Goal: Task Accomplishment & Management: Use online tool/utility

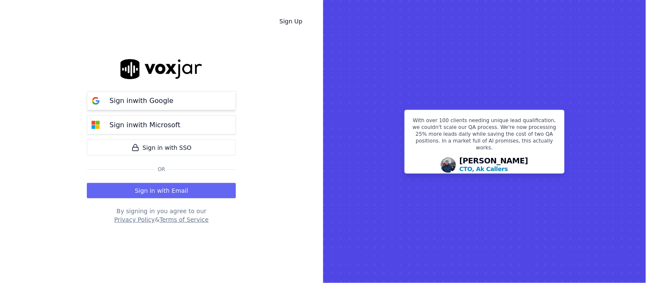
click at [170, 92] on button "Sign in with Google" at bounding box center [161, 100] width 149 height 19
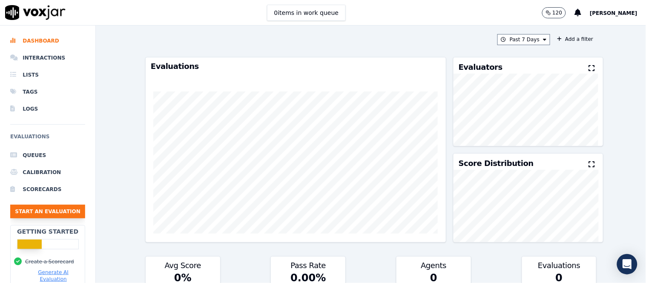
click at [40, 213] on button "Start an Evaluation" at bounding box center [47, 212] width 75 height 14
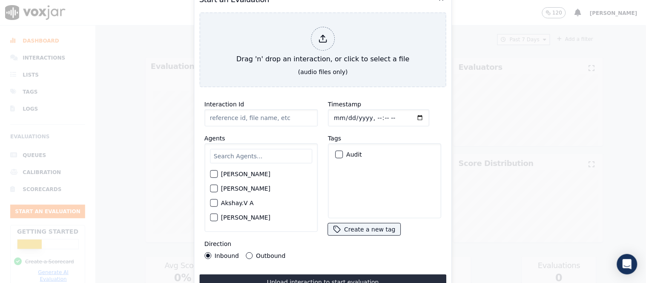
click at [235, 152] on input "text" at bounding box center [261, 156] width 102 height 14
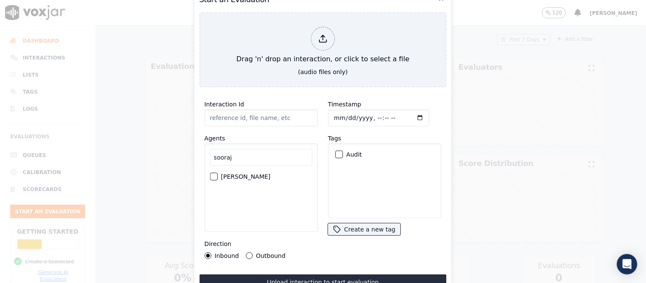
type input "sooraj"
click at [232, 174] on label "[PERSON_NAME]" at bounding box center [245, 177] width 49 height 6
click at [218, 173] on button "[PERSON_NAME]" at bounding box center [214, 177] width 8 height 8
click at [336, 152] on div "button" at bounding box center [338, 155] width 6 height 6
click at [249, 252] on button "Outbound" at bounding box center [249, 255] width 7 height 7
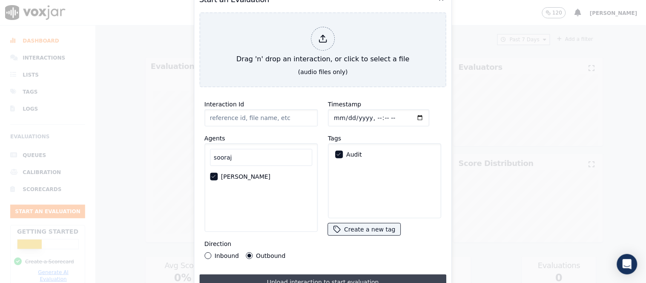
click at [291, 279] on button "Upload interaction to start evaluation" at bounding box center [322, 282] width 247 height 15
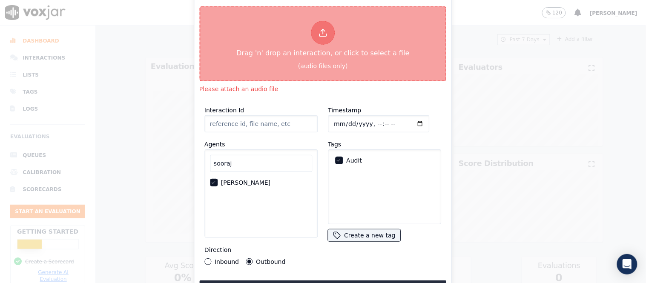
type input "[[PERSON_NAME] PH]_[PHONE_NUMBER]_20250816090146(16983).wav"
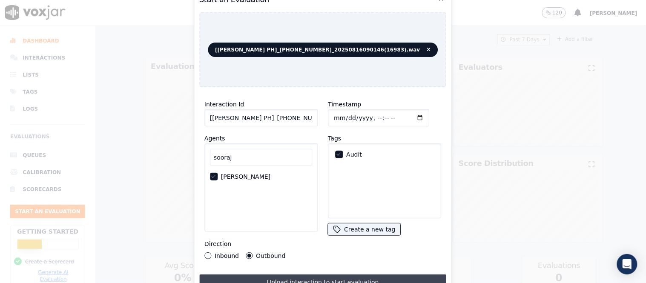
click at [316, 275] on button "Upload interaction to start evaluation" at bounding box center [322, 282] width 247 height 15
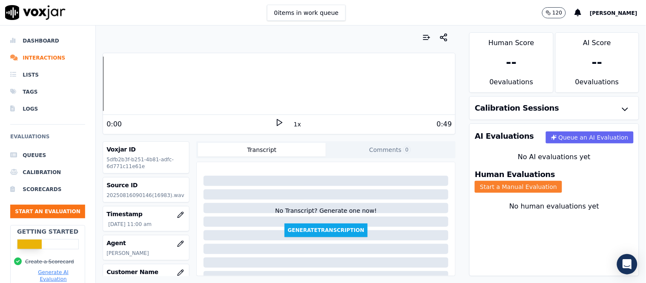
click at [562, 181] on button "Start a Manual Evaluation" at bounding box center [518, 187] width 87 height 12
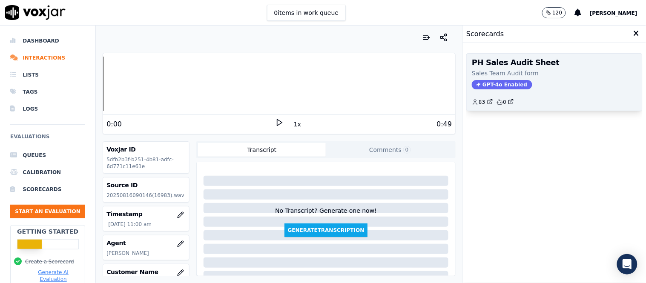
click at [491, 82] on span "GPT-4o Enabled" at bounding box center [502, 84] width 60 height 9
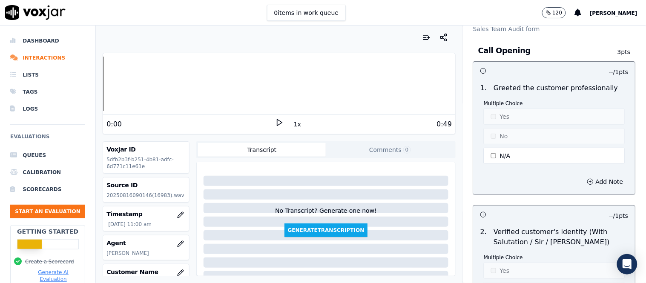
scroll to position [47, 0]
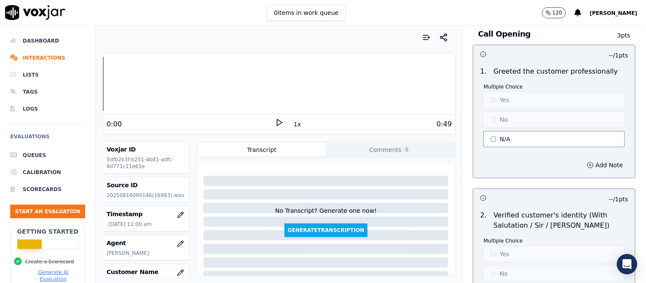
click at [484, 145] on button "N/A" at bounding box center [554, 139] width 141 height 16
click at [513, 100] on button "Yes" at bounding box center [554, 100] width 141 height 16
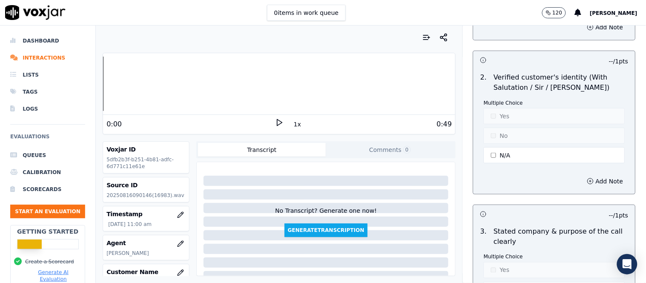
scroll to position [189, 0]
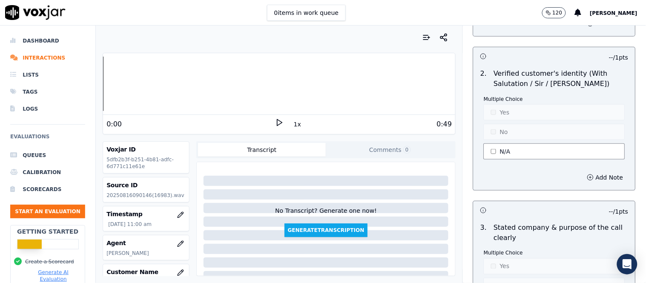
click at [497, 152] on button "N/A" at bounding box center [554, 151] width 141 height 16
click at [501, 114] on button "Yes" at bounding box center [554, 112] width 141 height 16
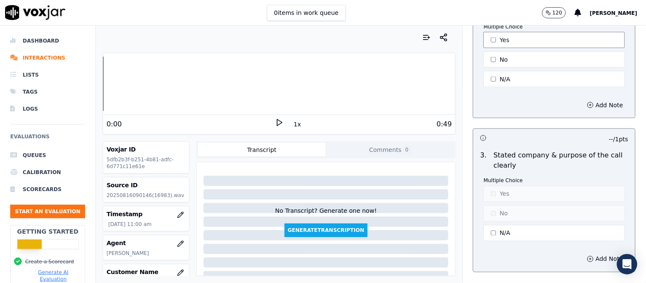
scroll to position [331, 0]
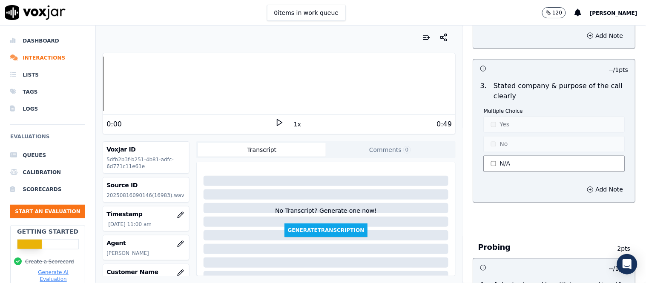
click at [494, 163] on button "N/A" at bounding box center [554, 164] width 141 height 16
click at [496, 148] on button "No" at bounding box center [554, 144] width 141 height 16
click at [582, 189] on button "Add Note" at bounding box center [605, 190] width 46 height 12
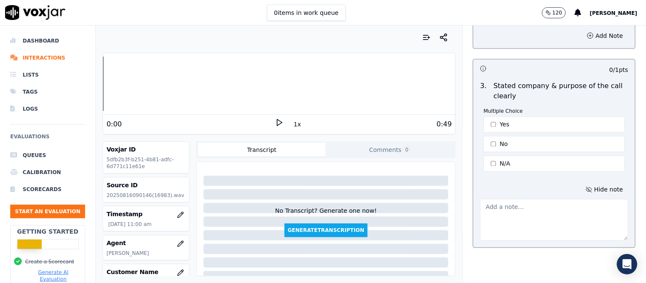
click at [527, 217] on textarea at bounding box center [554, 220] width 148 height 42
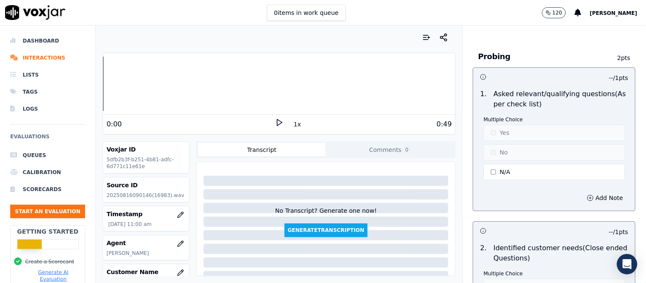
scroll to position [568, 0]
type textarea "The purpose and benefit of the call was not specific"
click at [515, 173] on button "N/A" at bounding box center [554, 171] width 141 height 16
click at [490, 175] on button "N/A" at bounding box center [554, 171] width 141 height 16
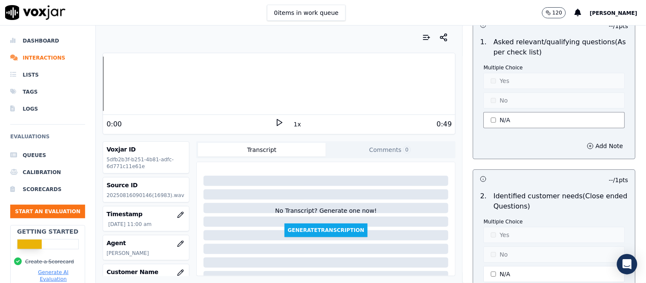
scroll to position [709, 0]
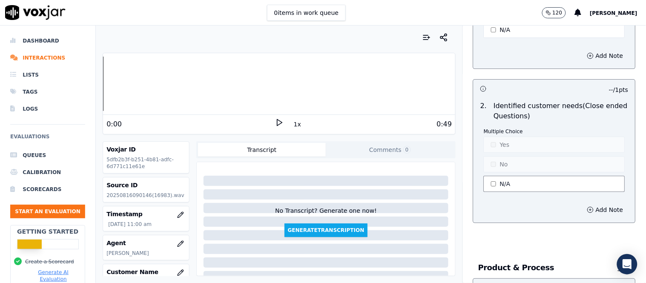
click at [498, 182] on button "N/A" at bounding box center [554, 184] width 141 height 16
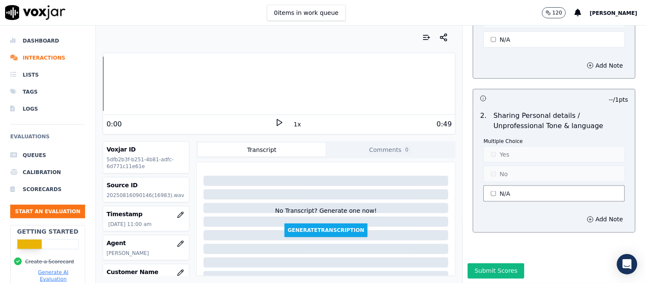
scroll to position [2748, 0]
click at [511, 185] on button "N/A" at bounding box center [554, 193] width 141 height 16
click at [501, 185] on button "N/A" at bounding box center [554, 193] width 141 height 16
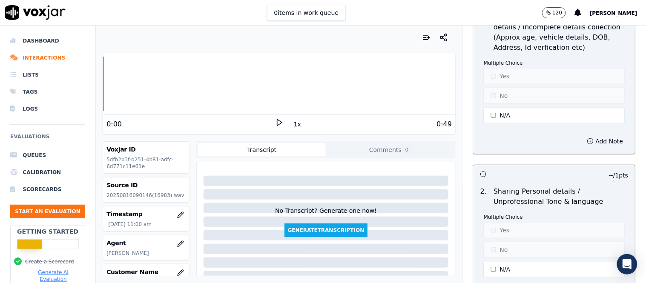
scroll to position [2606, 0]
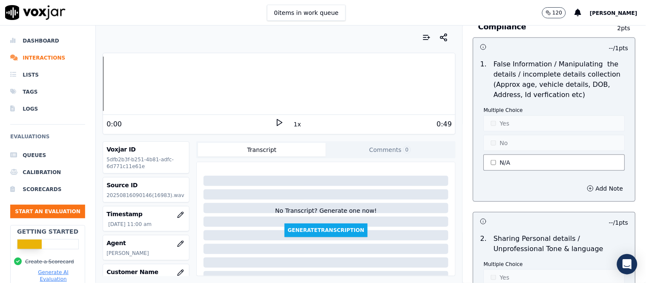
click at [504, 155] on button "N/A" at bounding box center [554, 163] width 141 height 16
click at [501, 135] on button "No" at bounding box center [554, 143] width 141 height 16
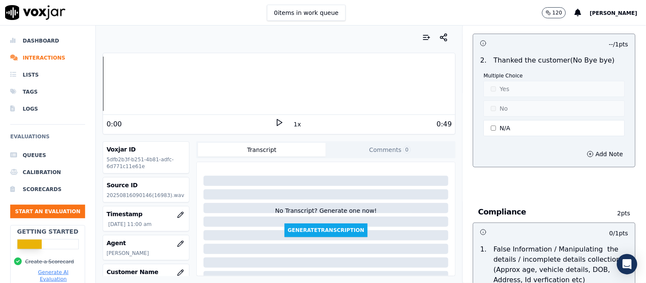
scroll to position [2417, 0]
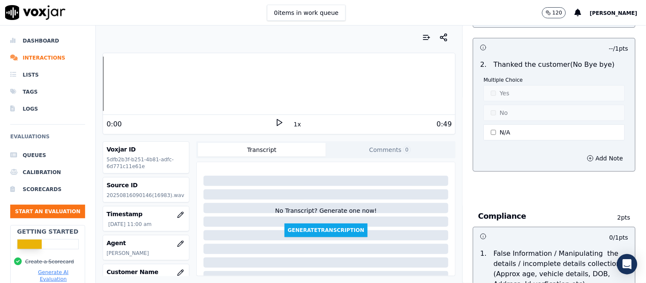
click at [537, 149] on div "Add Note" at bounding box center [554, 159] width 162 height 26
click at [496, 124] on button "N/A" at bounding box center [554, 132] width 141 height 16
click at [502, 105] on button "No" at bounding box center [554, 113] width 141 height 16
click at [582, 152] on button "Add Note" at bounding box center [605, 158] width 46 height 12
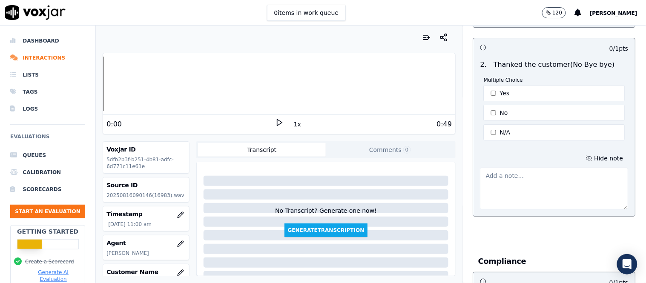
click at [511, 168] on textarea at bounding box center [554, 189] width 148 height 42
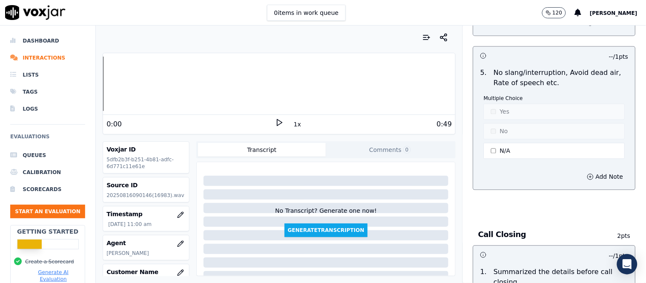
scroll to position [2038, 0]
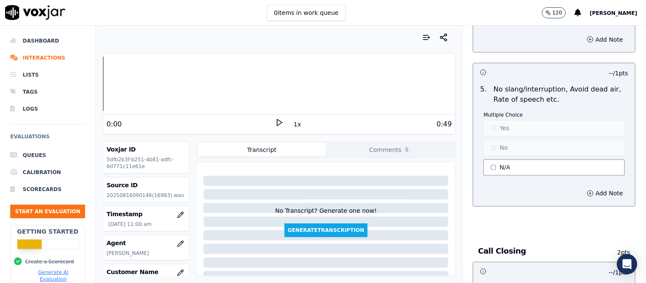
type textarea "Closing with branding was not made"
click at [513, 160] on button "N/A" at bounding box center [554, 168] width 141 height 16
click at [516, 140] on button "No" at bounding box center [554, 148] width 141 height 16
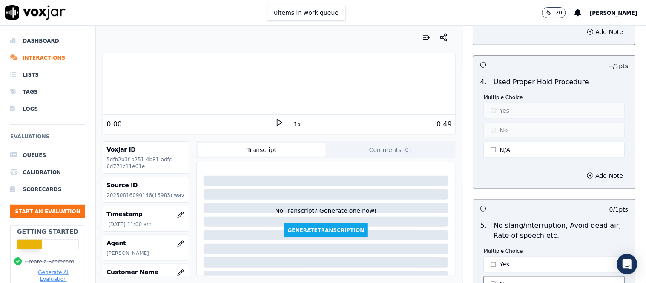
scroll to position [1897, 0]
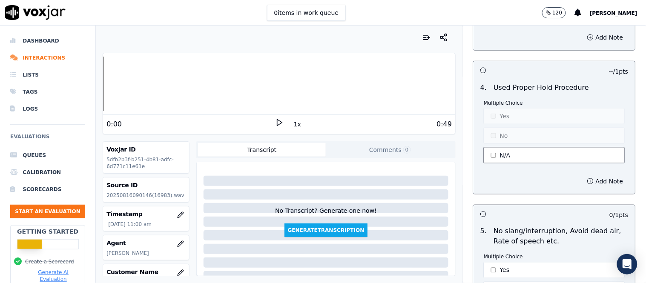
click at [515, 147] on button "N/A" at bounding box center [554, 155] width 141 height 16
click at [503, 113] on button "Yes" at bounding box center [554, 116] width 141 height 16
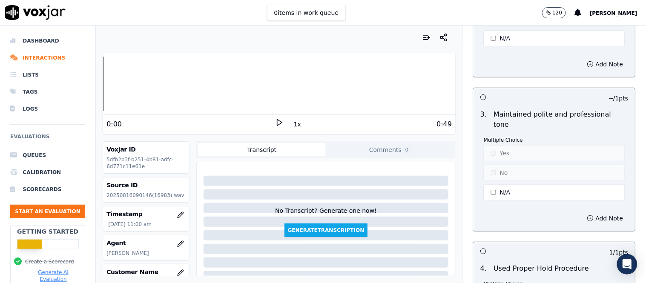
scroll to position [1708, 0]
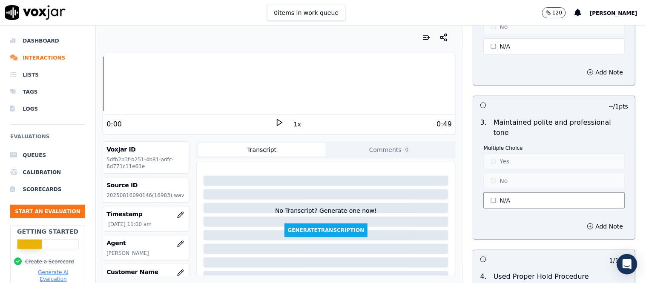
click at [497, 192] on button "N/A" at bounding box center [554, 200] width 141 height 16
click at [504, 158] on button "Yes" at bounding box center [554, 161] width 141 height 16
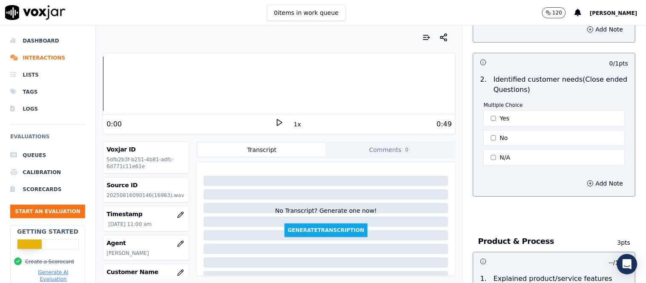
scroll to position [714, 0]
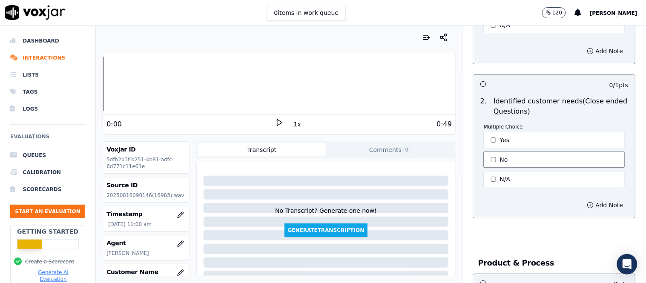
click at [497, 161] on button "No" at bounding box center [554, 160] width 141 height 16
click at [591, 202] on button "Add Note" at bounding box center [605, 205] width 46 height 12
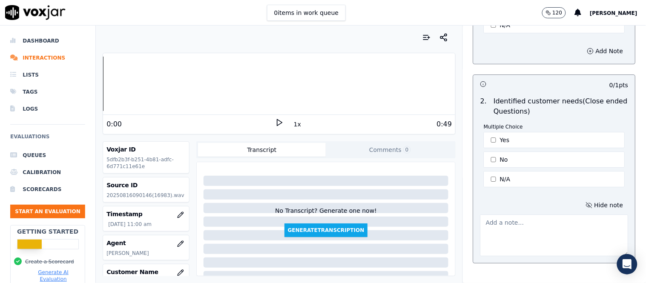
click at [528, 219] on textarea at bounding box center [554, 236] width 148 height 42
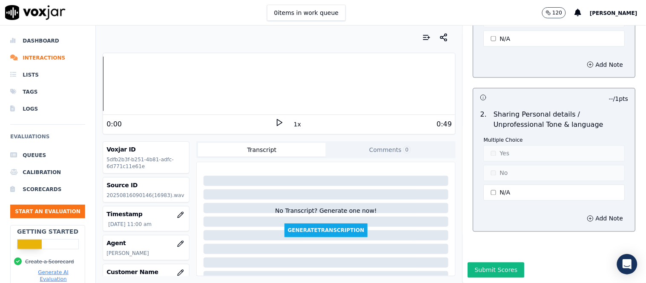
scroll to position [2839, 0]
type textarea "Should have checked about his dependents details Did not try to get the company…"
click at [492, 263] on button "Submit Scores" at bounding box center [496, 270] width 57 height 15
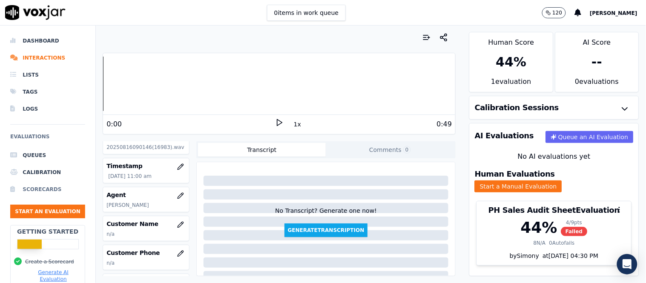
scroll to position [95, 0]
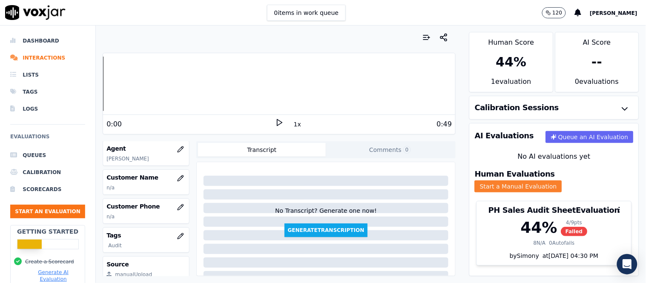
click at [562, 181] on button "Start a Manual Evaluation" at bounding box center [518, 187] width 87 height 12
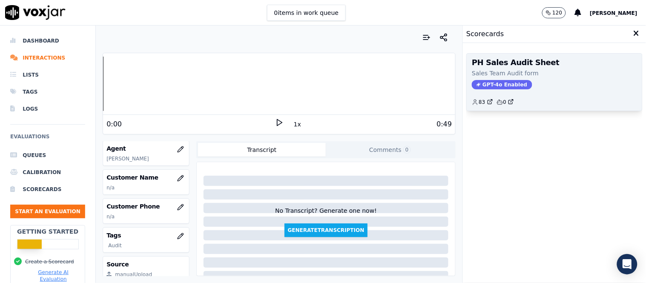
click at [499, 87] on span "GPT-4o Enabled" at bounding box center [502, 84] width 60 height 9
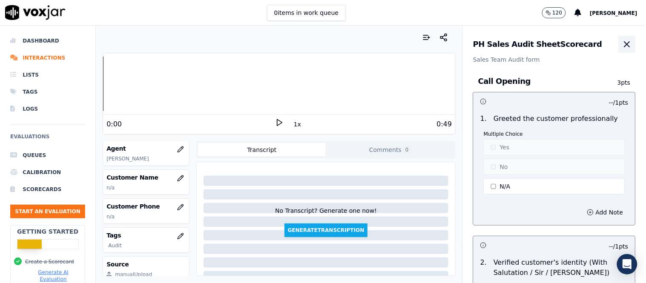
click at [625, 42] on icon "button" at bounding box center [627, 44] width 5 height 5
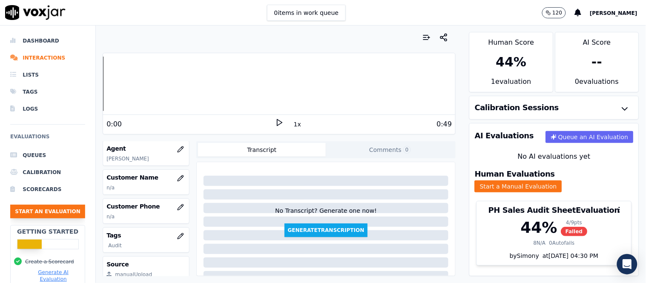
click at [36, 211] on button "Start an Evaluation" at bounding box center [47, 212] width 75 height 14
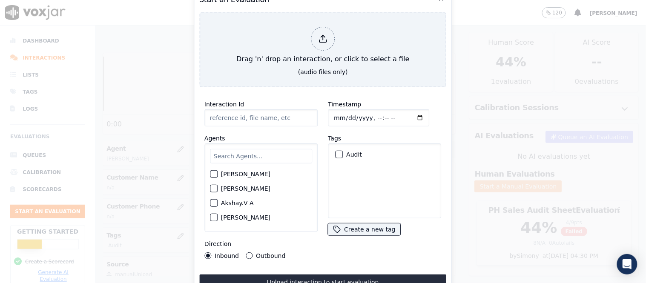
click at [249, 149] on input "text" at bounding box center [261, 156] width 102 height 14
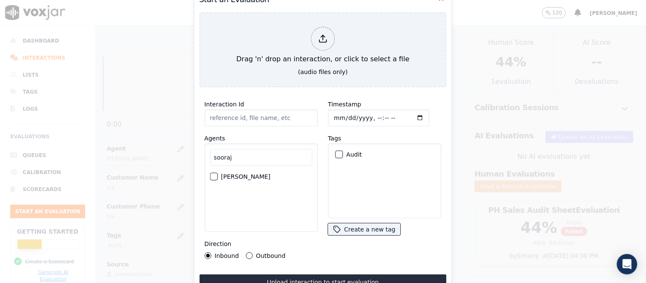
type input "sooraj"
click at [241, 174] on label "[PERSON_NAME]" at bounding box center [245, 177] width 49 height 6
click at [218, 173] on button "[PERSON_NAME]" at bounding box center [214, 177] width 8 height 8
click at [352, 152] on label "Audit" at bounding box center [354, 155] width 16 height 6
click at [343, 152] on button "Audit" at bounding box center [339, 155] width 8 height 8
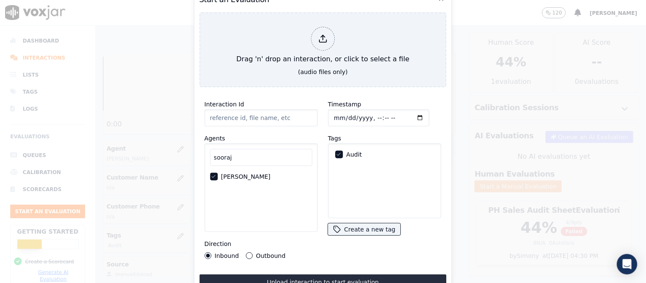
click at [249, 246] on div "Direction Inbound Outbound" at bounding box center [260, 249] width 113 height 20
click at [249, 252] on button "Outbound" at bounding box center [249, 255] width 7 height 7
click at [269, 283] on button "Upload interaction to start evaluation" at bounding box center [322, 282] width 247 height 15
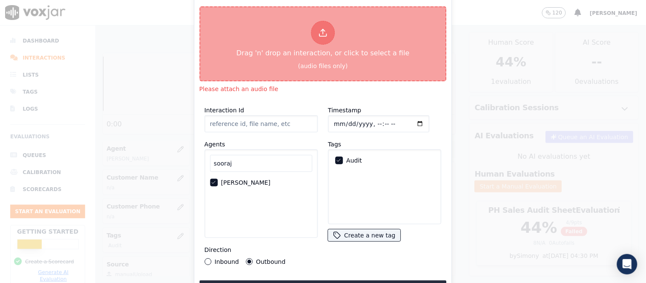
type input "[[PERSON_NAME] PH]_[PHONE_NUMBER]_20250816124727(18195).wav"
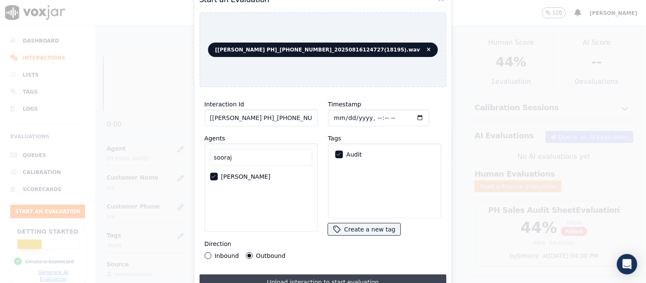
click at [337, 279] on button "Upload interaction to start evaluation" at bounding box center [322, 282] width 247 height 15
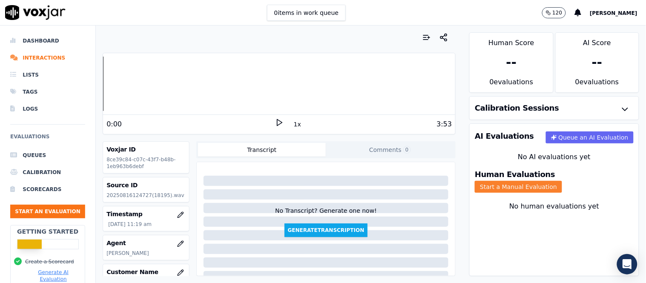
click at [562, 181] on button "Start a Manual Evaluation" at bounding box center [518, 187] width 87 height 12
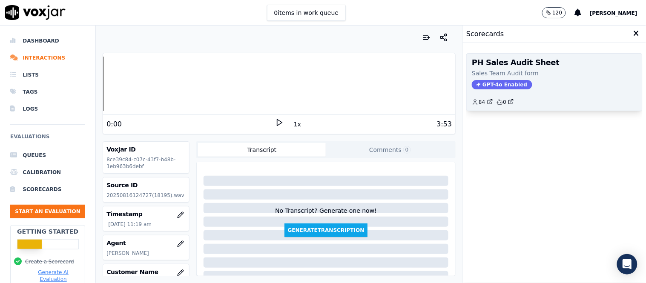
click at [494, 84] on span "GPT-4o Enabled" at bounding box center [502, 84] width 60 height 9
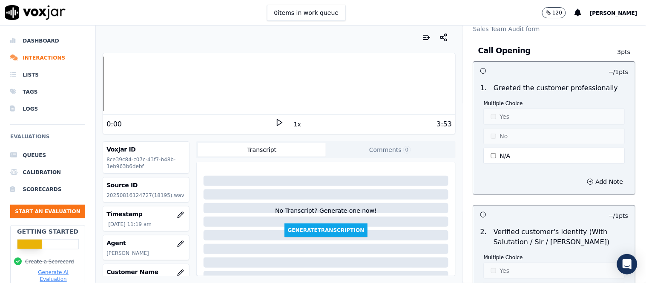
scroll to position [47, 0]
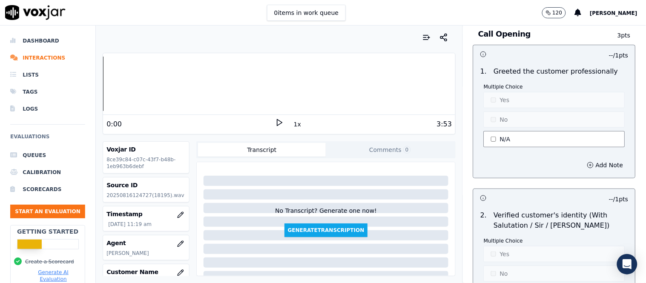
click at [501, 141] on button "N/A" at bounding box center [554, 139] width 141 height 16
click at [502, 94] on button "Yes" at bounding box center [554, 100] width 141 height 16
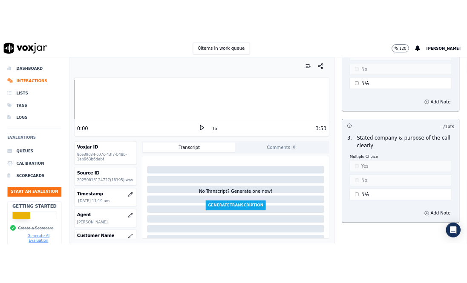
scroll to position [284, 0]
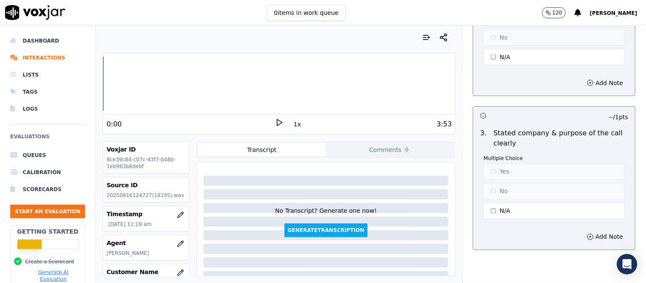
type button "1"
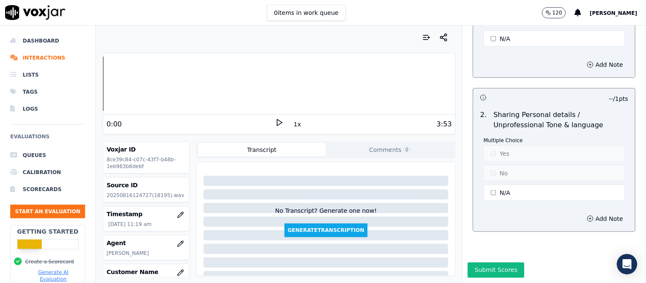
scroll to position [2704, 0]
click at [494, 185] on button "N/A" at bounding box center [554, 193] width 141 height 16
click at [498, 165] on button "No" at bounding box center [554, 173] width 141 height 16
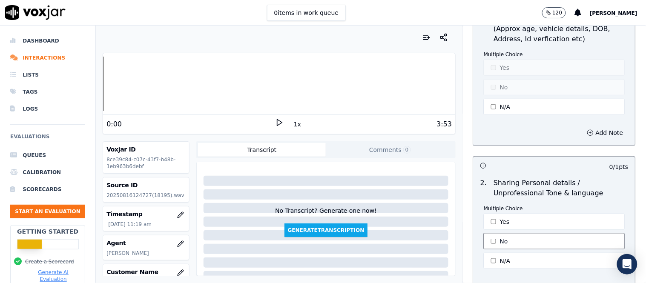
scroll to position [2609, 0]
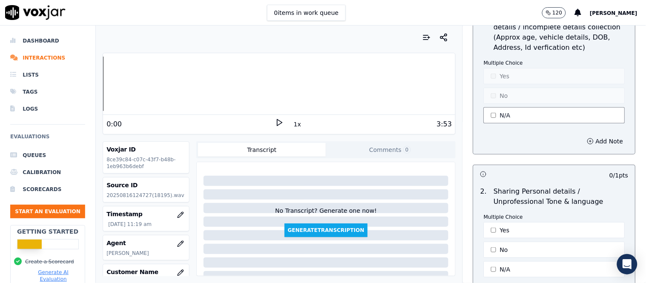
click at [506, 110] on button "N/A" at bounding box center [554, 115] width 141 height 16
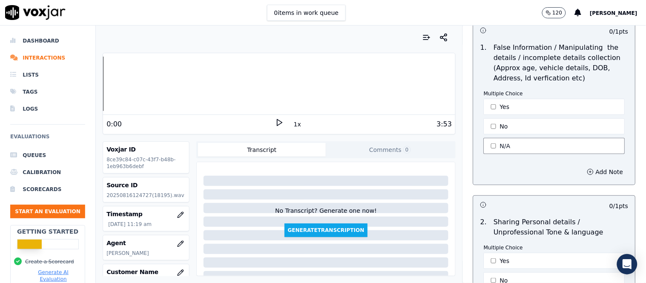
scroll to position [2561, 0]
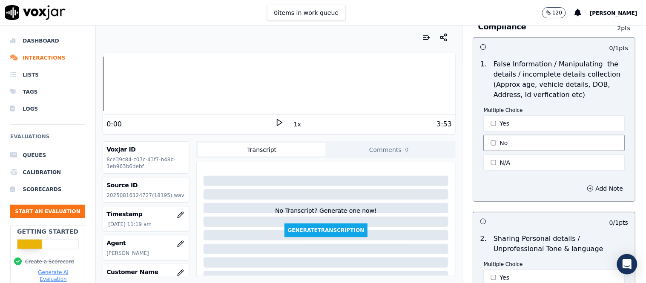
click at [496, 135] on button "No" at bounding box center [554, 143] width 141 height 16
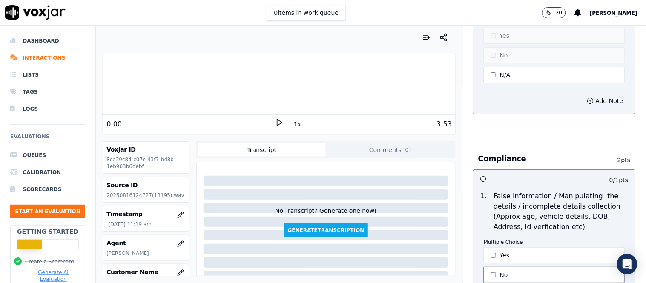
scroll to position [2372, 0]
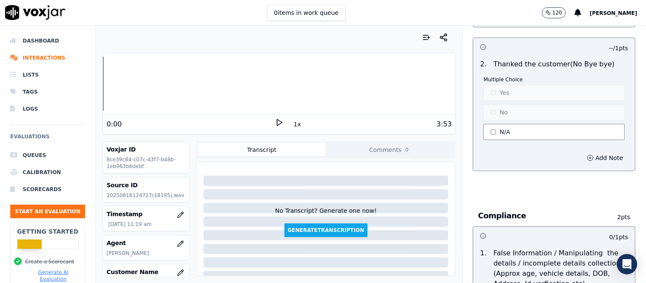
click at [498, 129] on button "N/A" at bounding box center [554, 132] width 141 height 16
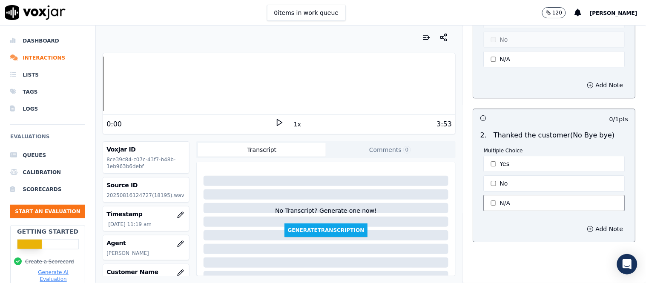
scroll to position [2278, 0]
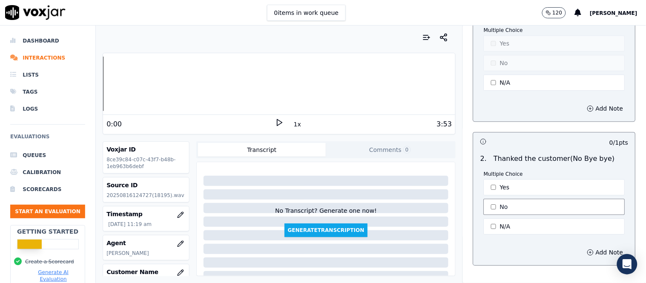
click at [496, 199] on button "No" at bounding box center [554, 207] width 141 height 16
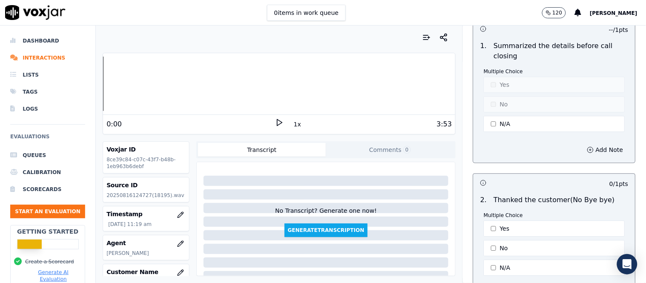
scroll to position [2183, 0]
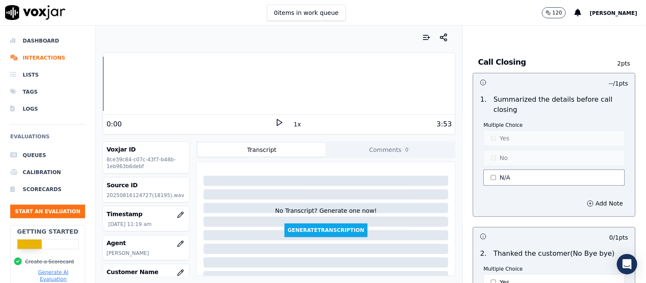
click at [507, 171] on button "N/A" at bounding box center [554, 177] width 141 height 16
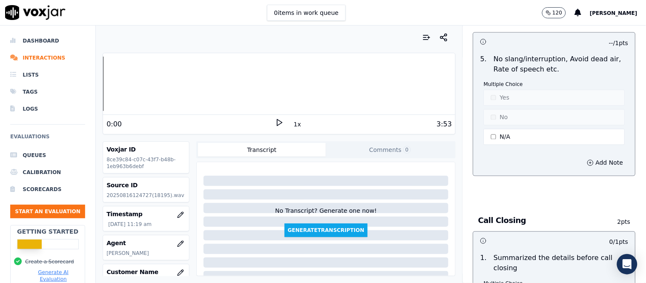
scroll to position [1994, 0]
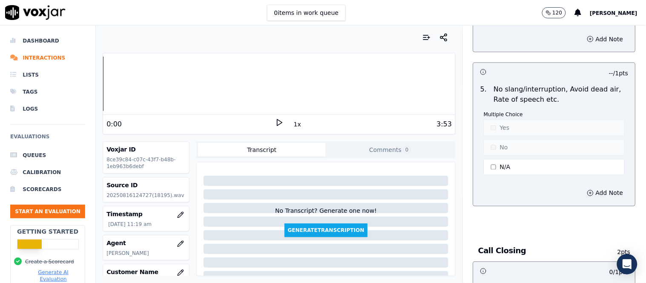
click at [511, 161] on button "N/A" at bounding box center [554, 167] width 141 height 16
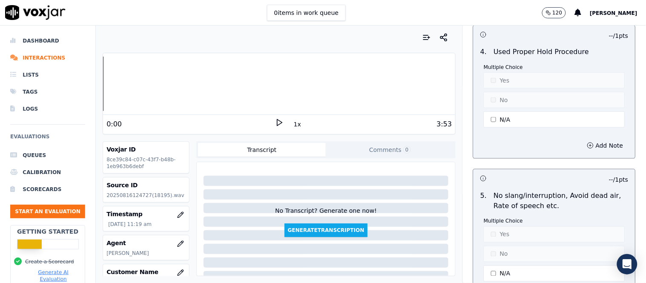
scroll to position [1852, 0]
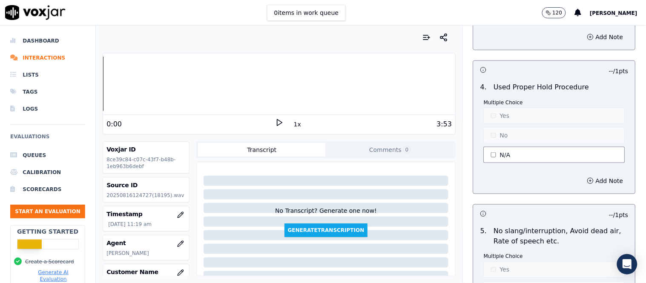
click at [514, 151] on button "N/A" at bounding box center [554, 155] width 141 height 16
click at [510, 132] on button "No" at bounding box center [554, 135] width 141 height 16
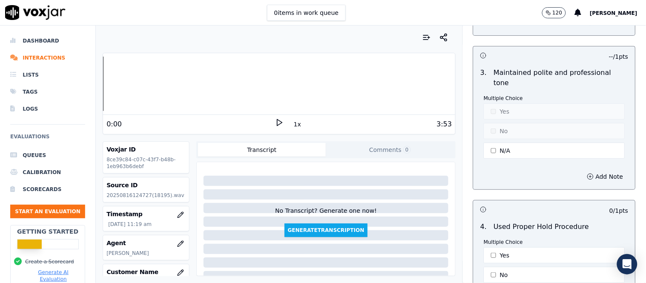
scroll to position [1710, 0]
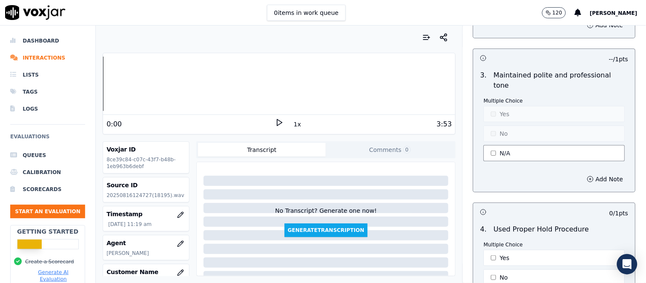
click at [511, 145] on button "N/A" at bounding box center [554, 153] width 141 height 16
click at [503, 106] on button "Yes" at bounding box center [554, 114] width 141 height 16
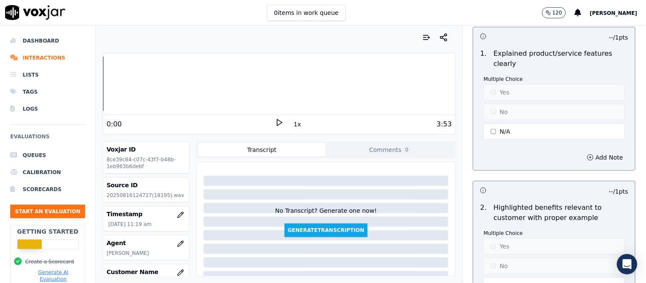
scroll to position [899, 0]
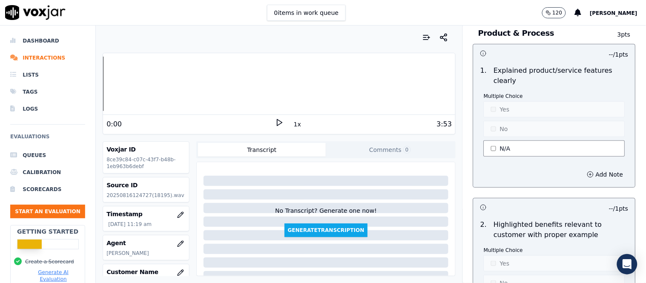
click at [526, 151] on button "N/A" at bounding box center [554, 148] width 141 height 16
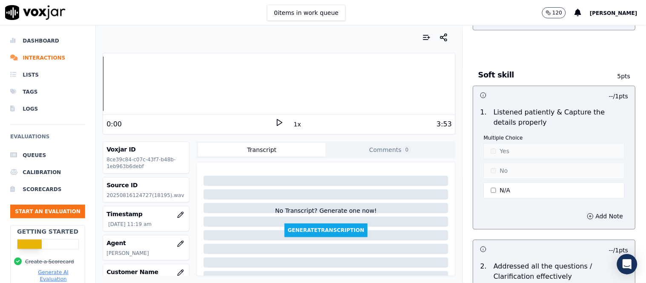
scroll to position [1419, 0]
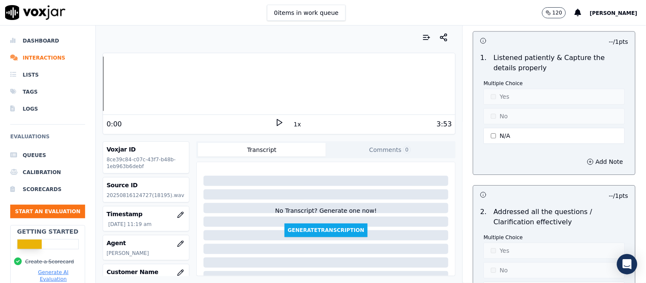
click at [516, 126] on div "Multiple Choice Yes No N/A" at bounding box center [554, 113] width 141 height 66
click at [504, 132] on button "N/A" at bounding box center [554, 136] width 141 height 16
click at [505, 120] on button "No" at bounding box center [554, 116] width 141 height 16
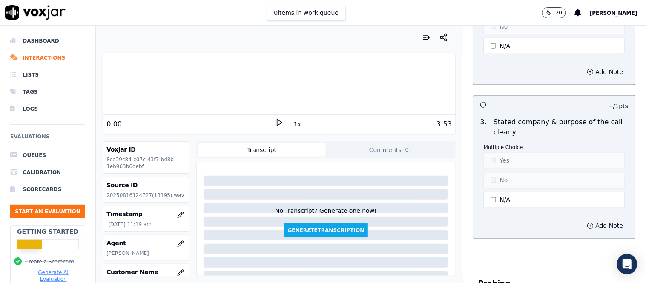
scroll to position [284, 0]
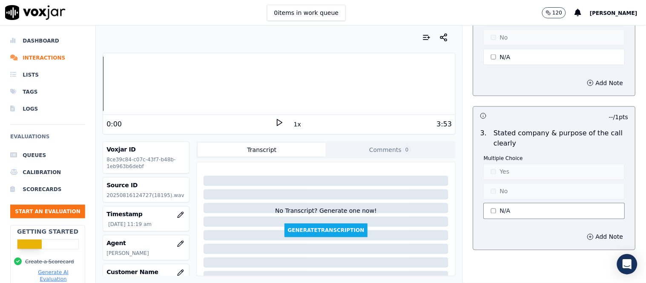
click at [541, 218] on button "N/A" at bounding box center [554, 211] width 141 height 16
click at [529, 196] on button "No" at bounding box center [554, 191] width 141 height 16
click at [582, 237] on button "Add Note" at bounding box center [605, 237] width 46 height 12
click at [500, 254] on textarea at bounding box center [554, 268] width 148 height 42
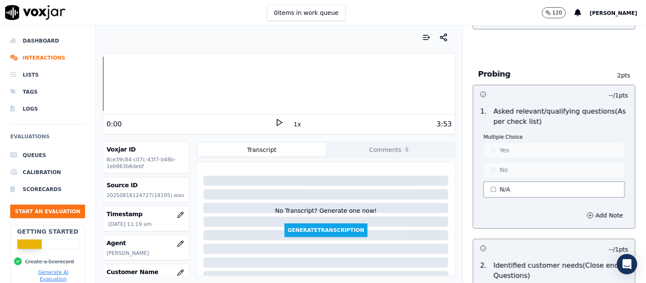
scroll to position [691, 0]
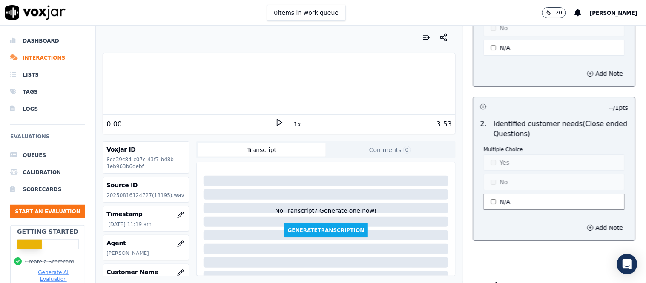
type textarea "The purpose of the call was not clearly mentioned on call, thus the client misu…"
click at [510, 199] on button "N/A" at bounding box center [554, 202] width 141 height 16
click at [508, 184] on button "No" at bounding box center [554, 182] width 141 height 16
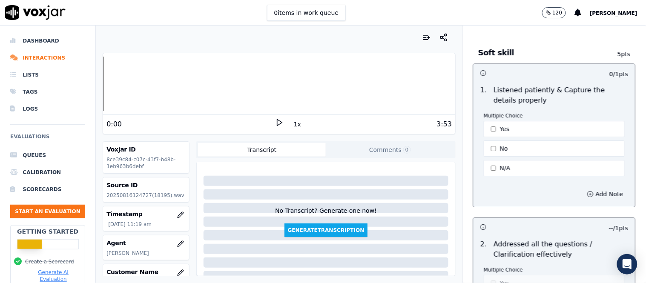
scroll to position [1448, 0]
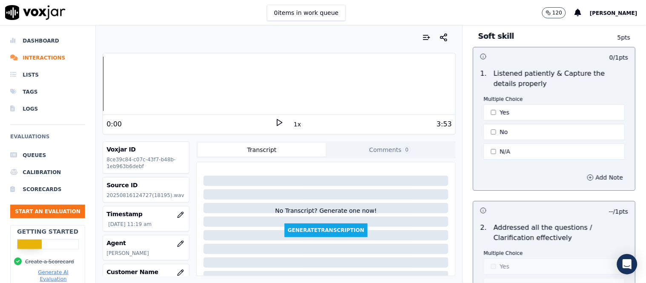
click at [582, 183] on button "Add Note" at bounding box center [605, 178] width 46 height 12
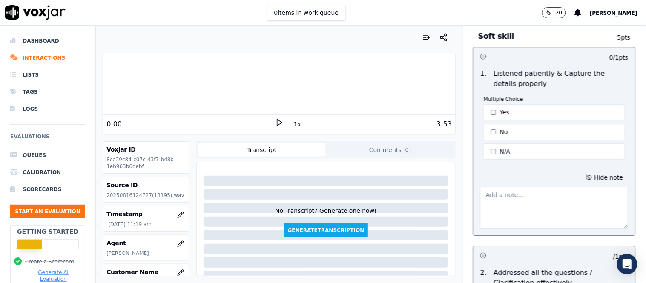
click at [506, 198] on textarea at bounding box center [554, 208] width 148 height 42
type textarea "D"
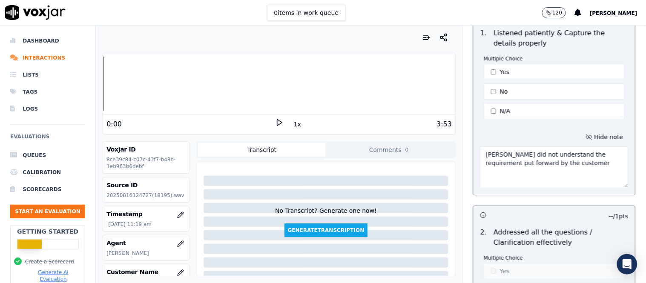
scroll to position [1543, 0]
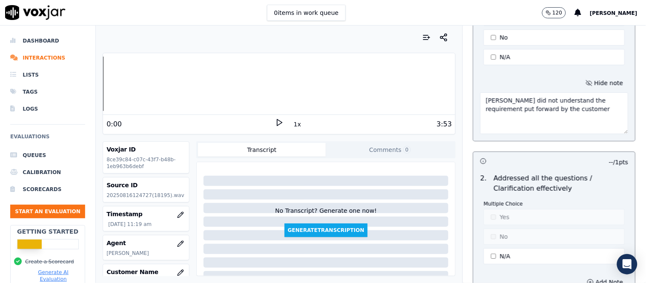
click at [390, 105] on div "Your browser does not support the audio element. 0:00 1x 3:53 Voxjar ID 8ce39c8…" at bounding box center [371, 155] width 550 height 258
click at [558, 111] on textarea "You did not understand the requirement put forward by the customer" at bounding box center [554, 113] width 148 height 42
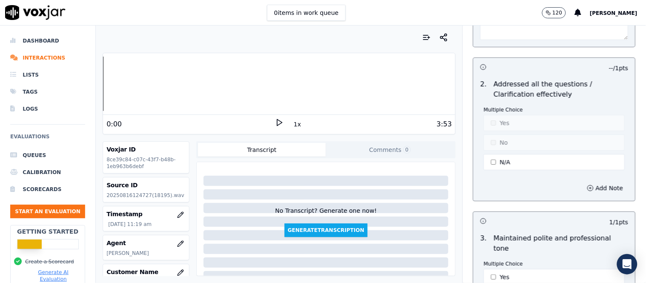
scroll to position [1637, 0]
type textarea "You did not understand the requirement put forward by the customer"
click at [526, 160] on button "N/A" at bounding box center [554, 162] width 141 height 16
click at [524, 143] on button "No" at bounding box center [554, 142] width 141 height 16
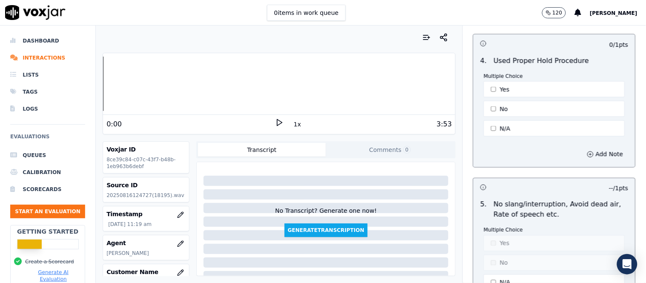
scroll to position [2063, 0]
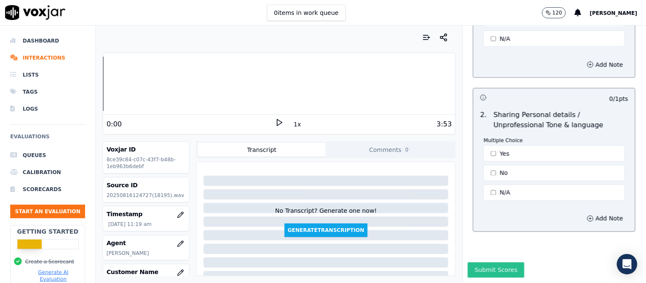
click at [499, 263] on button "Submit Scores" at bounding box center [496, 270] width 57 height 15
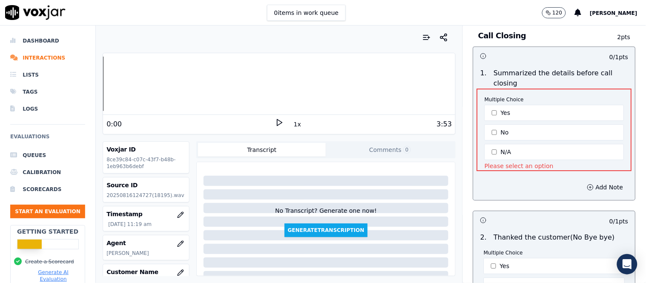
scroll to position [2283, 0]
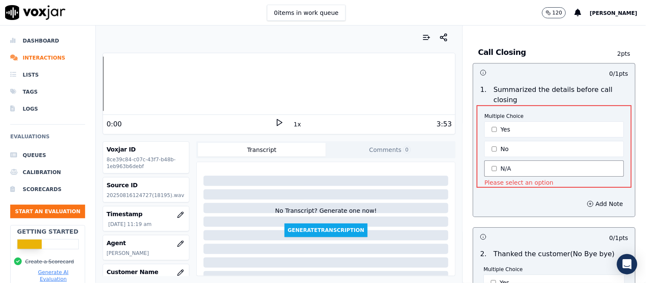
click at [512, 161] on button "N/A" at bounding box center [555, 169] width 140 height 16
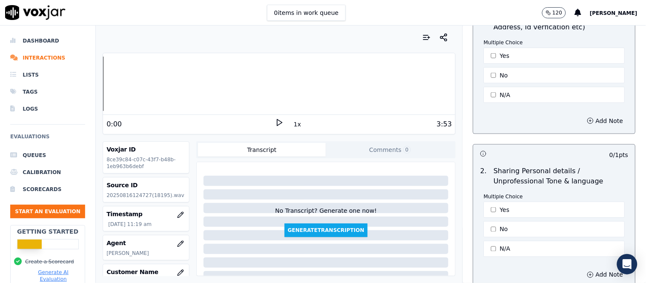
scroll to position [2794, 0]
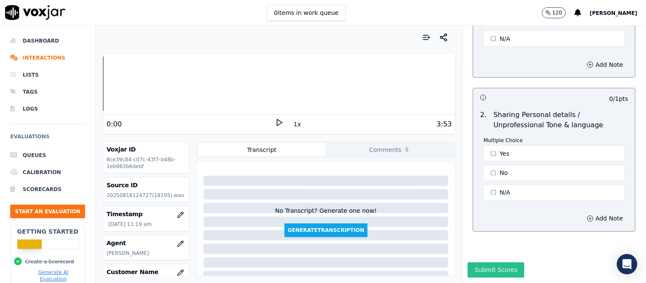
click at [482, 263] on button "Submit Scores" at bounding box center [496, 270] width 57 height 15
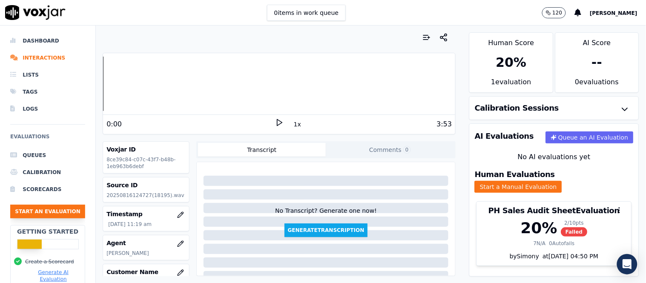
click at [54, 213] on button "Start an Evaluation" at bounding box center [47, 212] width 75 height 14
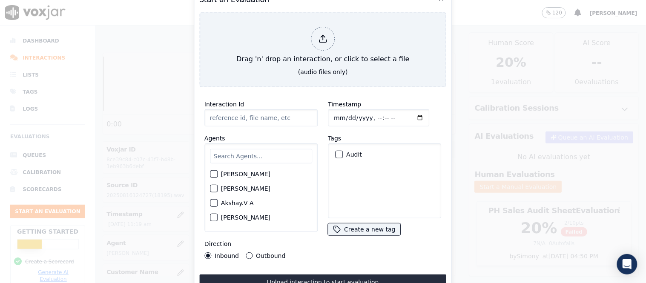
click at [240, 151] on input "text" at bounding box center [261, 156] width 102 height 14
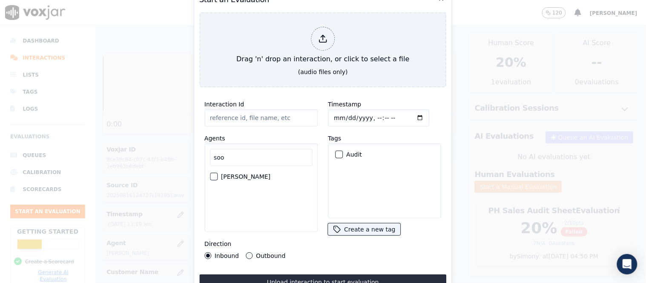
type input "soo"
click at [245, 169] on div "[PERSON_NAME]" at bounding box center [261, 176] width 102 height 14
click at [339, 150] on div "Audit" at bounding box center [385, 154] width 106 height 14
click at [339, 155] on div "Audit" at bounding box center [385, 154] width 106 height 14
click at [336, 152] on div "button" at bounding box center [338, 155] width 6 height 6
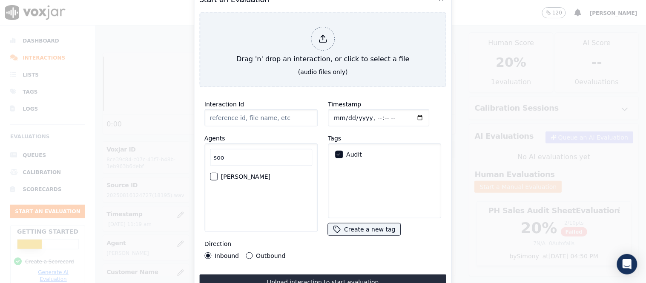
click at [218, 173] on div "[PERSON_NAME]" at bounding box center [261, 176] width 102 height 14
click at [215, 174] on div "button" at bounding box center [213, 177] width 6 height 6
click at [246, 252] on button "Outbound" at bounding box center [249, 255] width 7 height 7
type input "[[PERSON_NAME] PH]_[PHONE_NUMBER]_20250812101633(35810).wav"
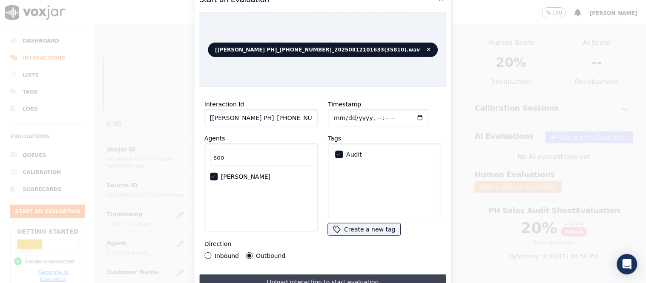
click at [324, 281] on button "Upload interaction to start evaluation" at bounding box center [322, 282] width 247 height 15
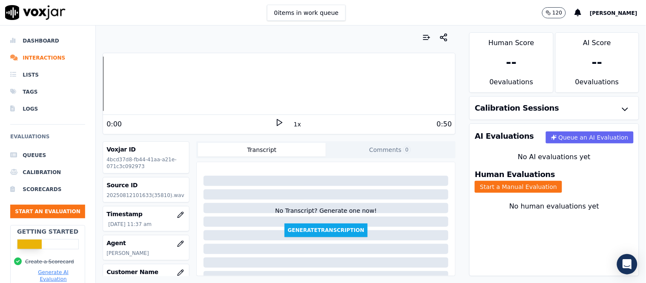
click at [270, 118] on div "0:00 1x 0:50" at bounding box center [279, 124] width 352 height 18
click at [275, 120] on icon at bounding box center [279, 122] width 9 height 9
click at [45, 95] on div "Dashboard Interactions Lists Tags Logs Evaluations Queues Calibration Scorecard…" at bounding box center [323, 155] width 646 height 258
click at [556, 181] on button "Start a Manual Evaluation" at bounding box center [518, 187] width 87 height 12
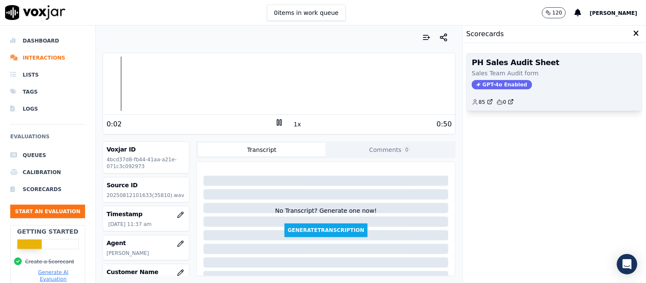
click at [491, 82] on span "GPT-4o Enabled" at bounding box center [502, 84] width 60 height 9
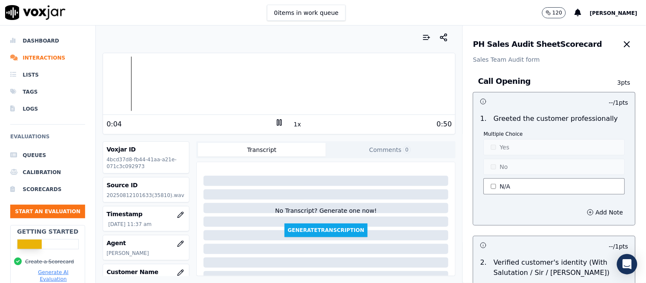
click at [505, 183] on button "N/A" at bounding box center [554, 186] width 141 height 16
click at [503, 150] on button "Yes" at bounding box center [554, 147] width 141 height 16
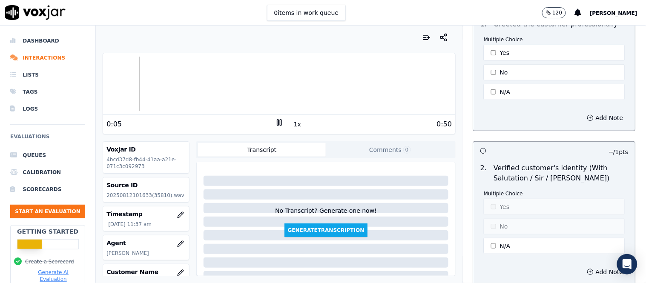
scroll to position [142, 0]
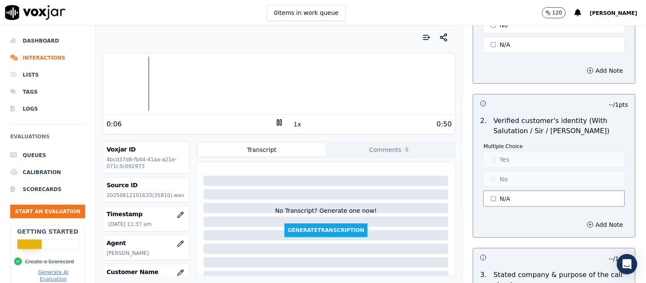
click at [503, 202] on button "N/A" at bounding box center [554, 199] width 141 height 16
click at [500, 163] on button "Yes" at bounding box center [554, 160] width 141 height 16
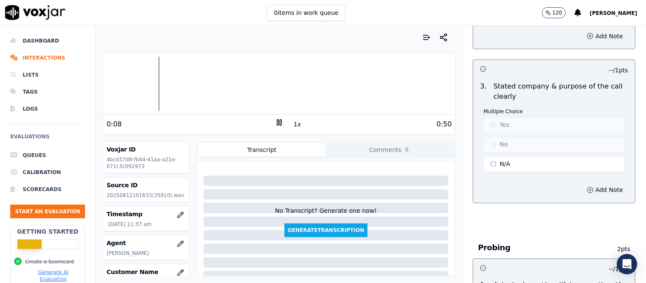
scroll to position [331, 0]
click at [495, 170] on button "N/A" at bounding box center [554, 164] width 141 height 16
click at [509, 142] on button "No" at bounding box center [554, 144] width 141 height 16
click at [582, 189] on button "Add Note" at bounding box center [605, 190] width 46 height 12
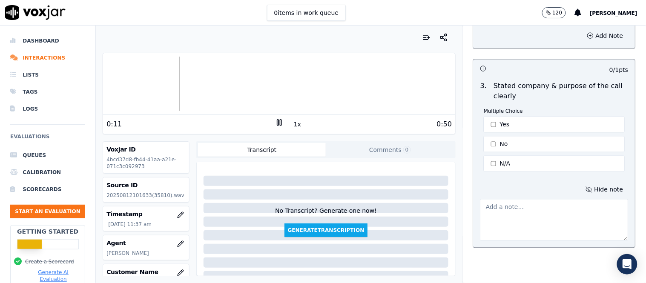
click at [511, 218] on textarea at bounding box center [554, 220] width 148 height 42
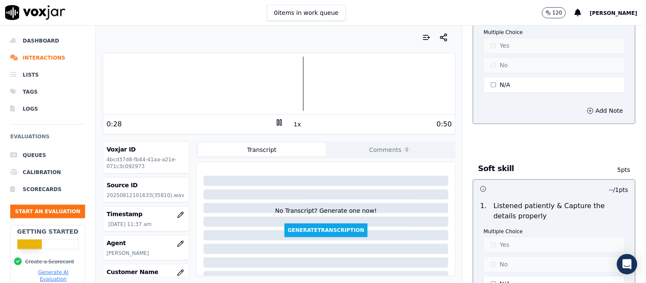
scroll to position [1419, 0]
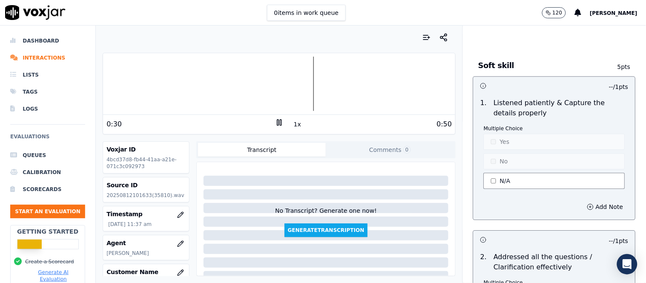
type textarea "The purpose and the benefit was not mentioned"
click at [505, 177] on button "N/A" at bounding box center [554, 181] width 141 height 16
click at [501, 166] on button "No" at bounding box center [554, 161] width 141 height 16
click at [576, 216] on div "Add Note" at bounding box center [554, 207] width 162 height 26
click at [582, 209] on button "Add Note" at bounding box center [605, 207] width 46 height 12
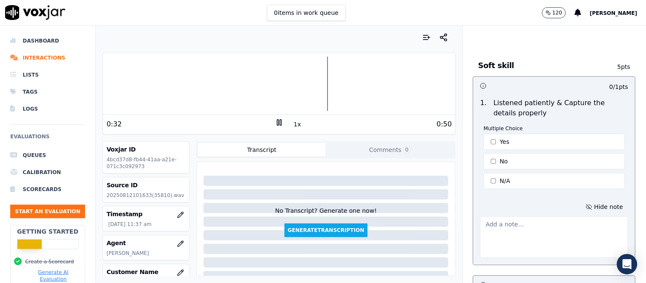
click at [501, 230] on textarea at bounding box center [554, 237] width 148 height 42
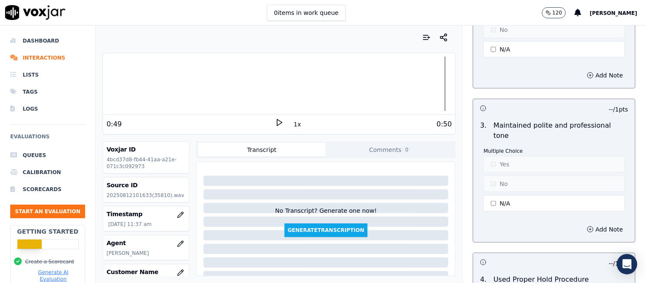
scroll to position [1750, 0]
type textarea "Should apologize first when a customer raises a query Then understand his conce…"
click at [492, 199] on button "N/A" at bounding box center [554, 203] width 141 height 16
click at [496, 159] on button "Yes" at bounding box center [554, 164] width 141 height 16
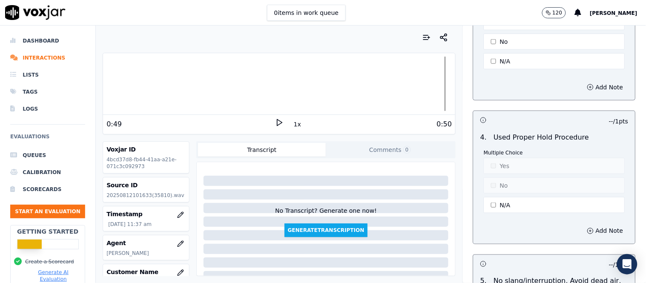
click at [275, 121] on icon at bounding box center [279, 122] width 9 height 9
click at [300, 83] on div at bounding box center [279, 84] width 352 height 54
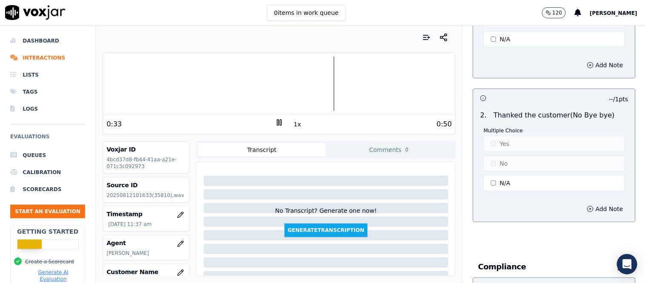
scroll to position [2412, 0]
click at [499, 176] on button "N/A" at bounding box center [554, 182] width 141 height 16
click at [503, 161] on button "No" at bounding box center [554, 163] width 141 height 16
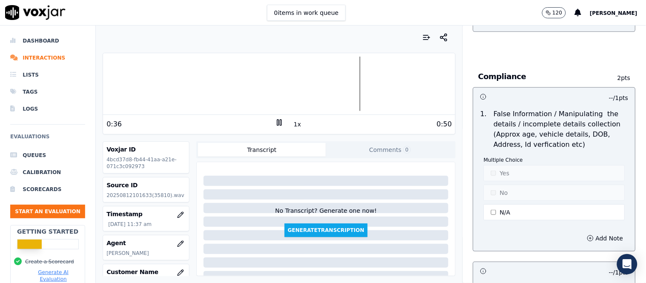
scroll to position [2649, 0]
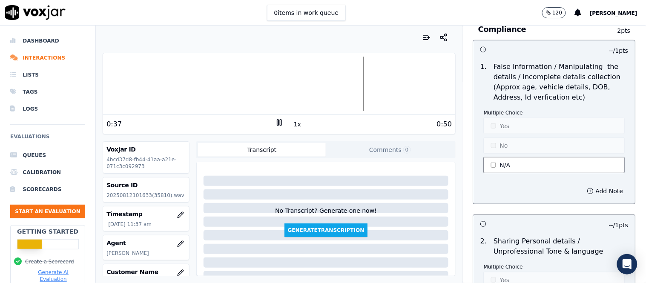
click at [505, 164] on button "N/A" at bounding box center [554, 165] width 141 height 16
click at [512, 138] on button "No" at bounding box center [554, 146] width 141 height 16
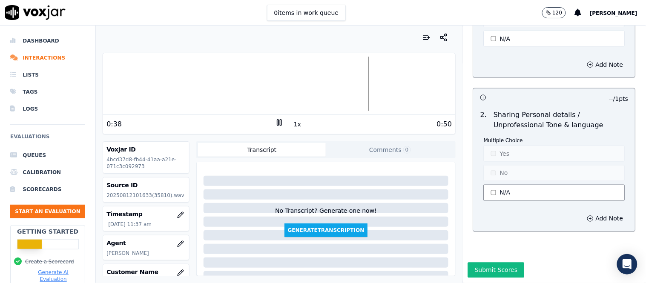
scroll to position [2791, 0]
click at [520, 181] on div "Multiple Choice Yes No N/A" at bounding box center [554, 170] width 141 height 66
click at [520, 162] on div "Multiple Choice Yes No N/A" at bounding box center [554, 170] width 141 height 66
click at [517, 185] on button "N/A" at bounding box center [554, 193] width 141 height 16
click at [520, 165] on button "No" at bounding box center [554, 173] width 141 height 16
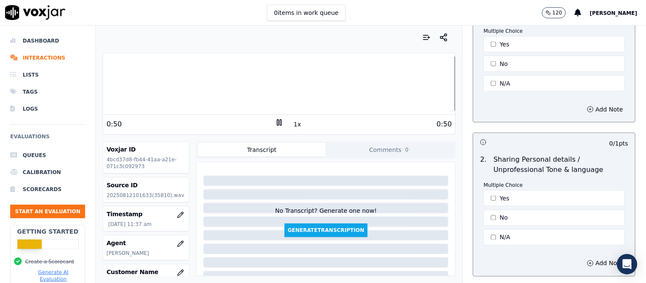
scroll to position [2794, 0]
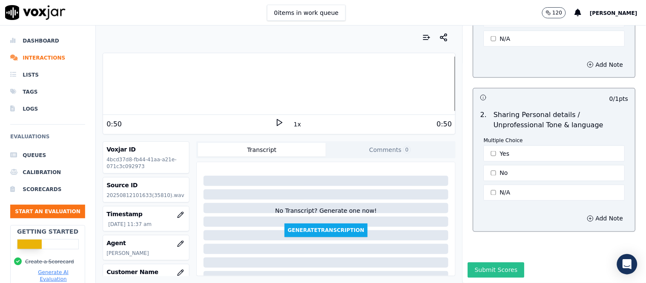
click at [468, 263] on button "Submit Scores" at bounding box center [496, 270] width 57 height 15
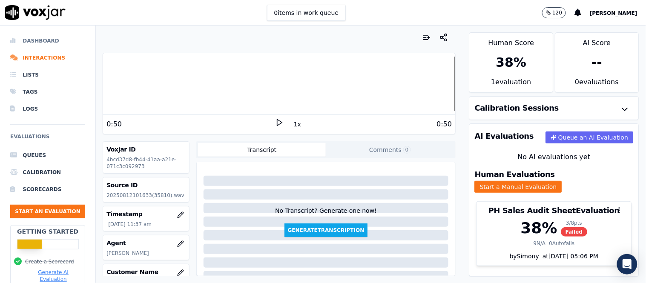
click at [43, 34] on li "Dashboard" at bounding box center [47, 40] width 75 height 17
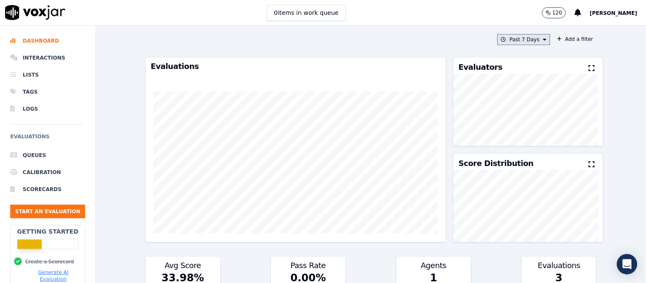
click at [528, 37] on button "Past 7 Days" at bounding box center [523, 39] width 53 height 11
click at [529, 144] on button "Add" at bounding box center [537, 138] width 17 height 14
click at [522, 37] on button "Past 30 Days" at bounding box center [522, 39] width 56 height 11
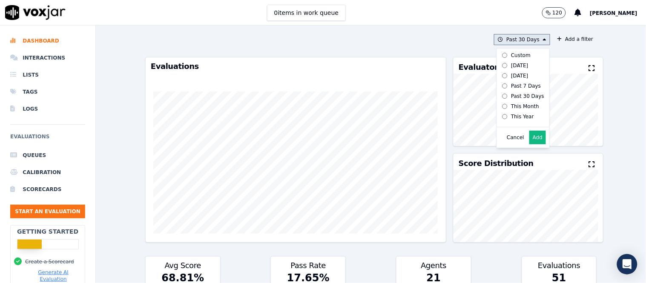
click at [511, 56] on div "Custom" at bounding box center [521, 55] width 20 height 7
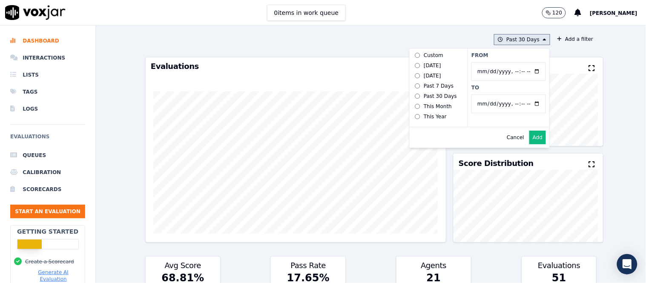
click at [471, 75] on input "From" at bounding box center [508, 71] width 75 height 19
click at [525, 72] on input "From" at bounding box center [508, 71] width 75 height 19
type input "[DATE]T08:01"
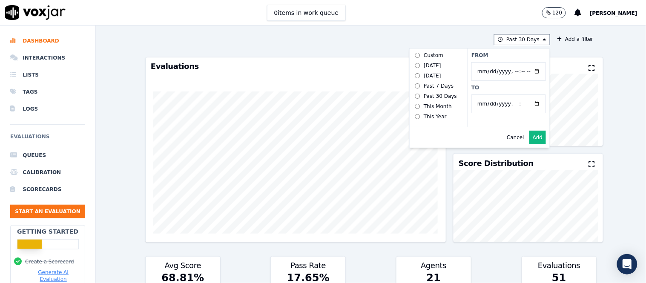
click at [547, 56] on div "Past 30 Days Custom [DATE] [DATE] Past 7 Days Past 30 Days This Month This Year…" at bounding box center [371, 155] width 458 height 258
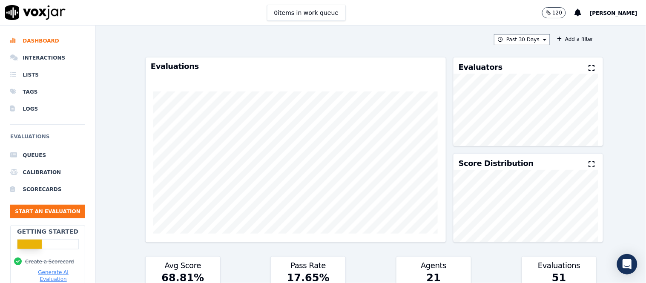
click at [505, 47] on div "Past 30 Days Add a filter Evaluations Evaluators Score Distribution Avg Score 6…" at bounding box center [371, 155] width 458 height 258
click at [513, 36] on button "Past 30 Days" at bounding box center [522, 39] width 56 height 11
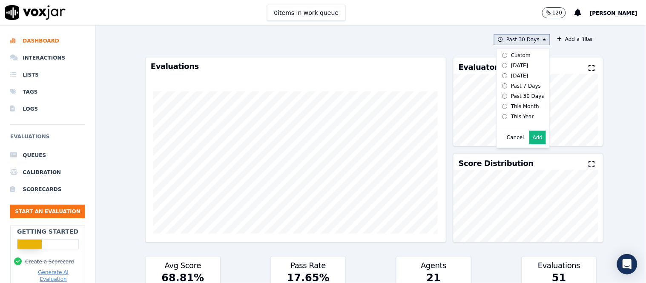
click at [511, 56] on div "Custom" at bounding box center [521, 55] width 20 height 7
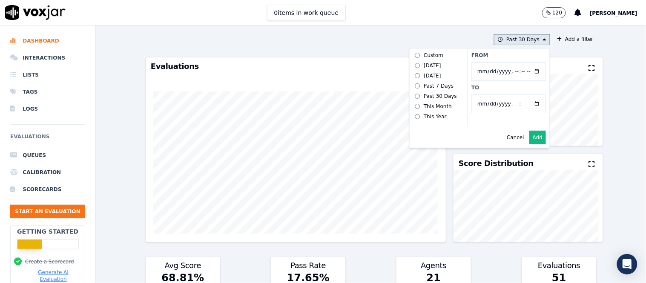
click at [471, 72] on input "From" at bounding box center [508, 71] width 75 height 19
click at [527, 71] on input "From" at bounding box center [508, 71] width 75 height 19
type input "[DATE]T00:00"
click at [627, 101] on div "Past 30 Days Custom [DATE] [DATE] Past 7 Days Past 30 Days This Month This Year…" at bounding box center [371, 155] width 550 height 258
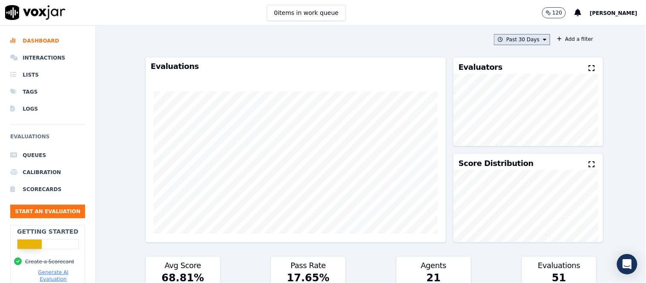
click at [524, 41] on button "Past 30 Days" at bounding box center [522, 39] width 56 height 11
click at [511, 56] on div "Custom" at bounding box center [521, 55] width 20 height 7
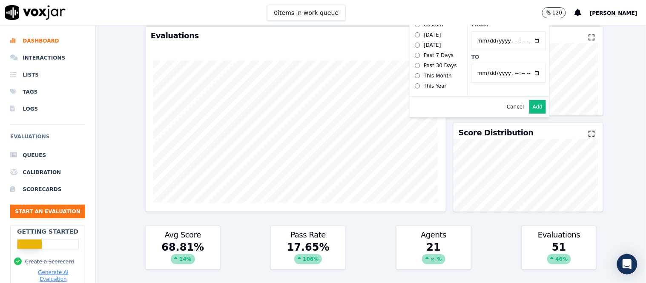
scroll to position [47, 0]
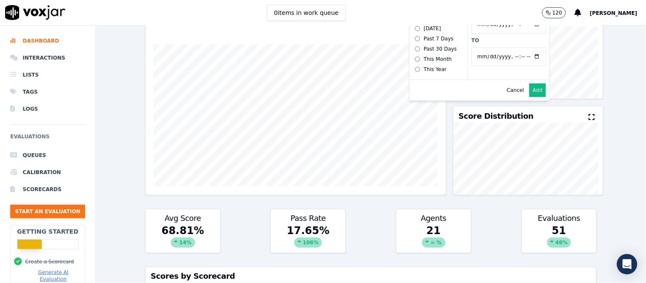
click at [529, 97] on button "Add" at bounding box center [537, 90] width 17 height 14
